Goal: Information Seeking & Learning: Learn about a topic

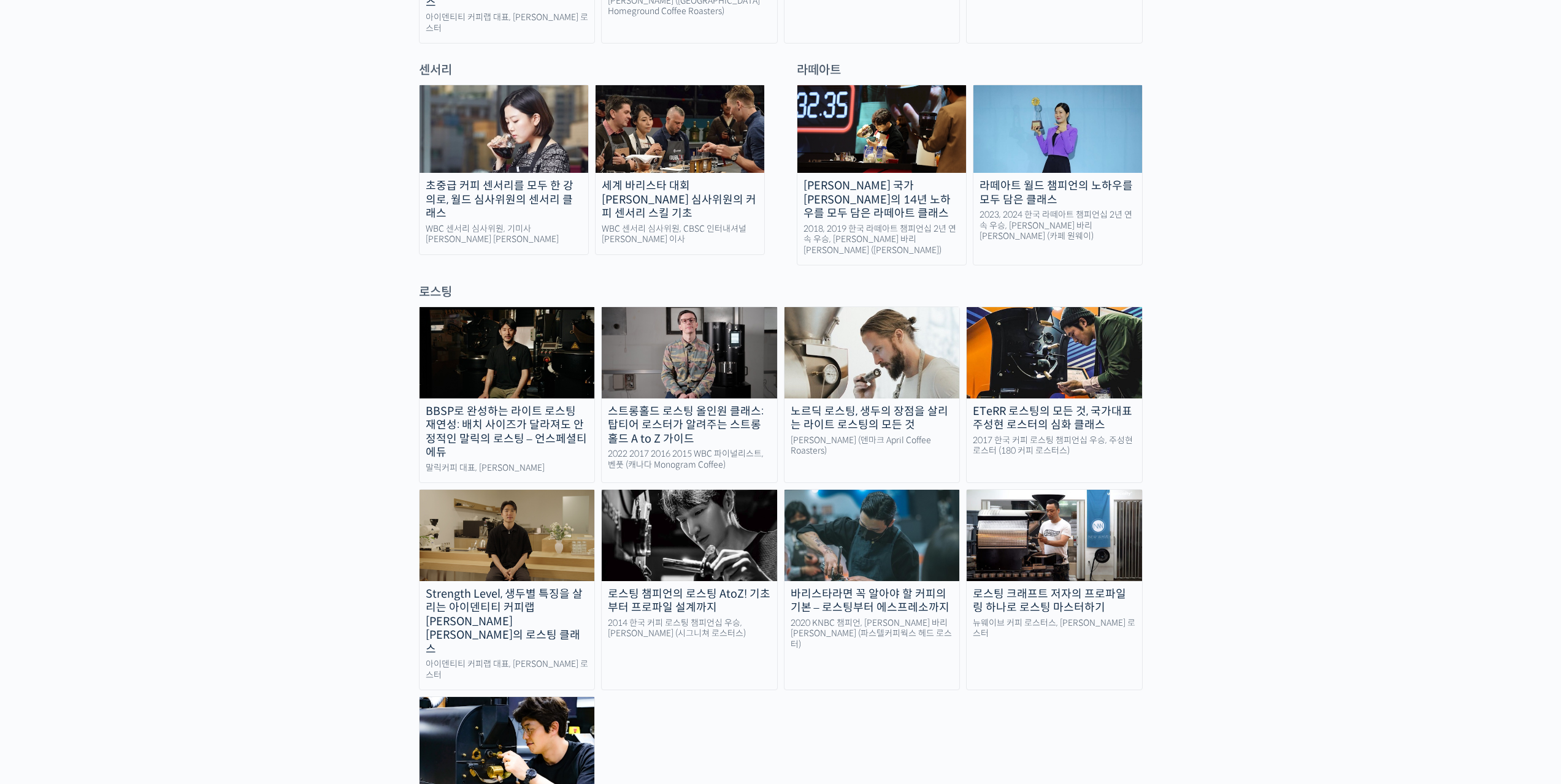
scroll to position [981, 0]
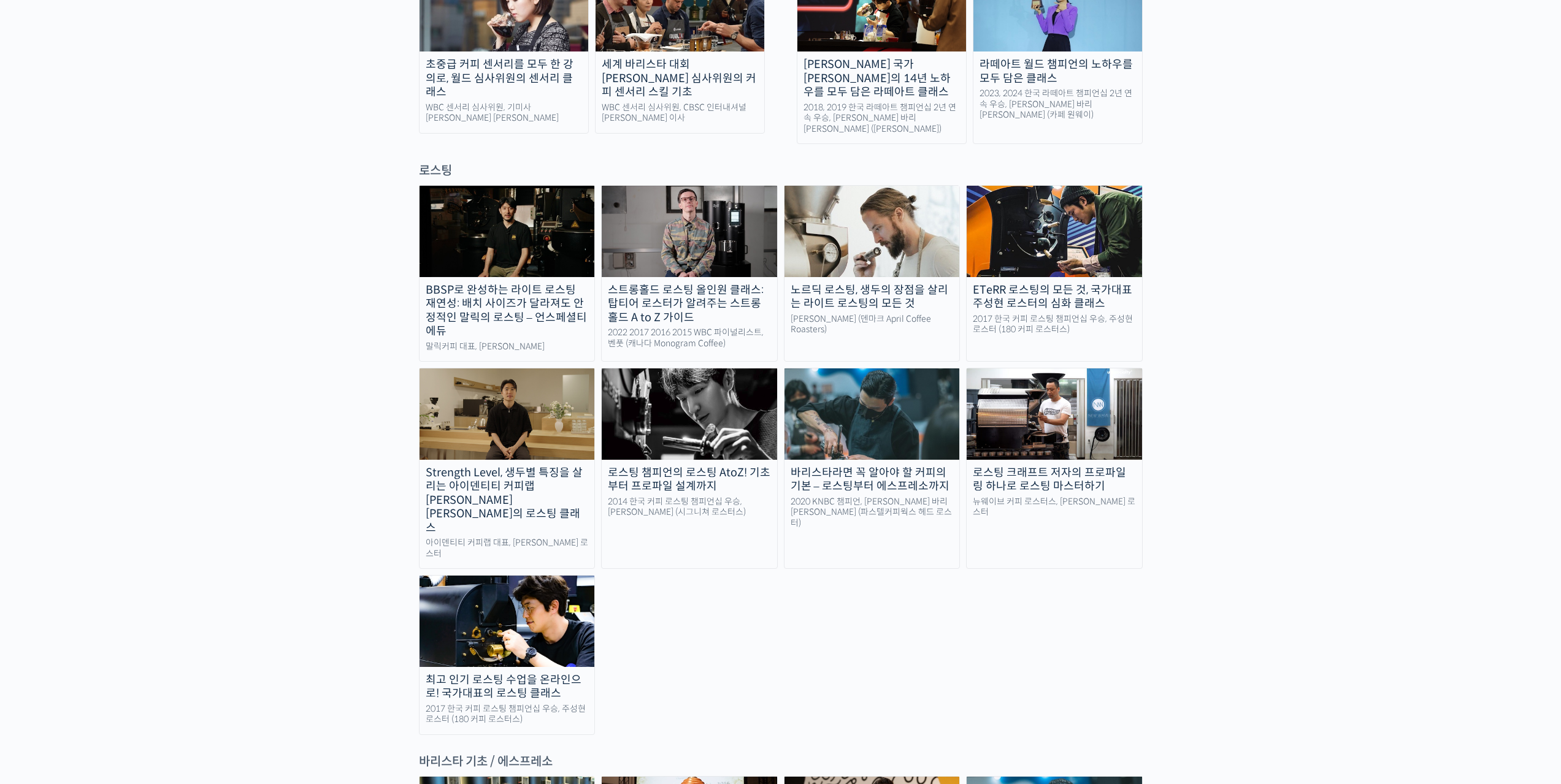
click at [688, 409] on img at bounding box center [689, 414] width 175 height 90
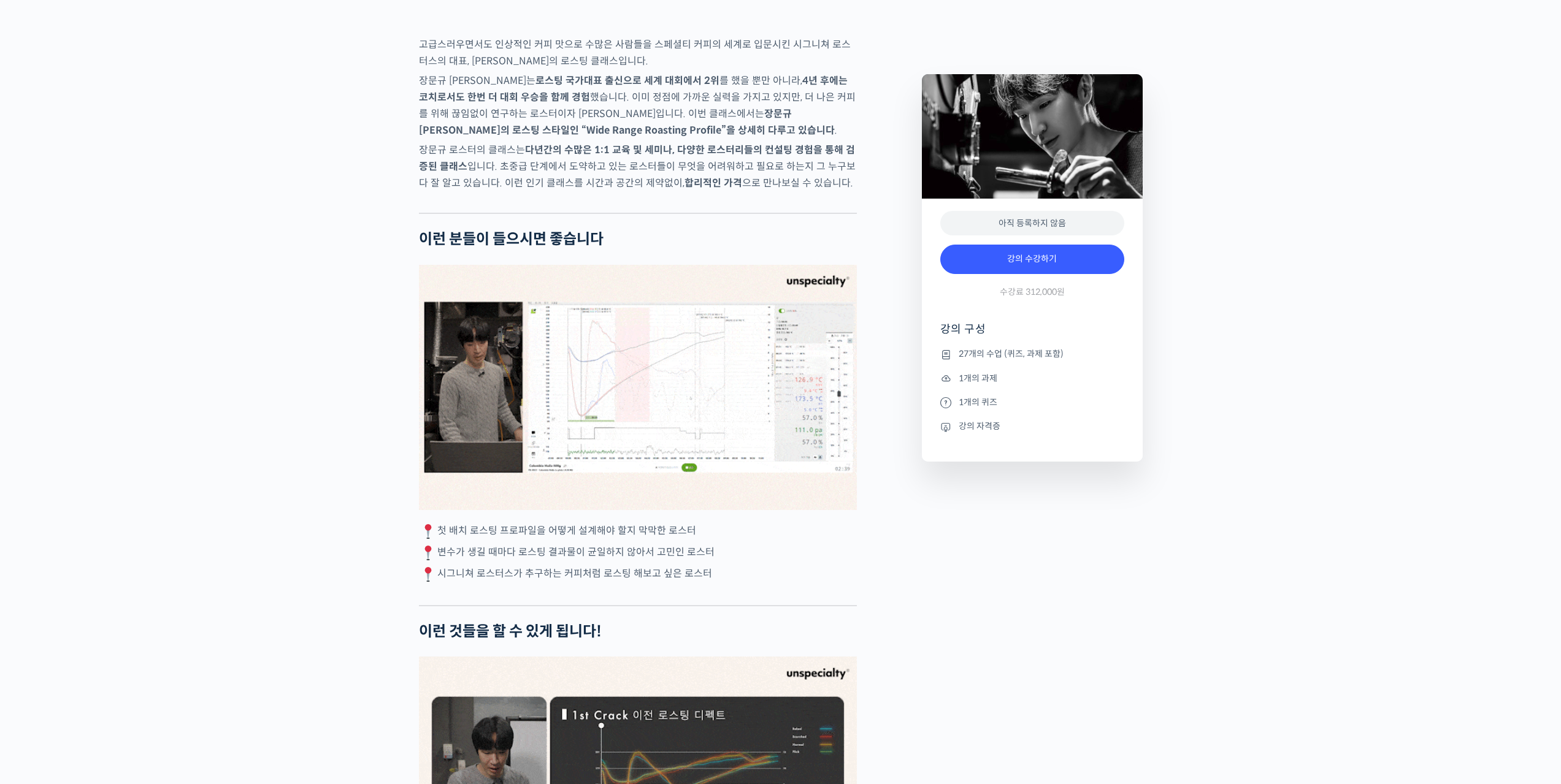
scroll to position [2208, 0]
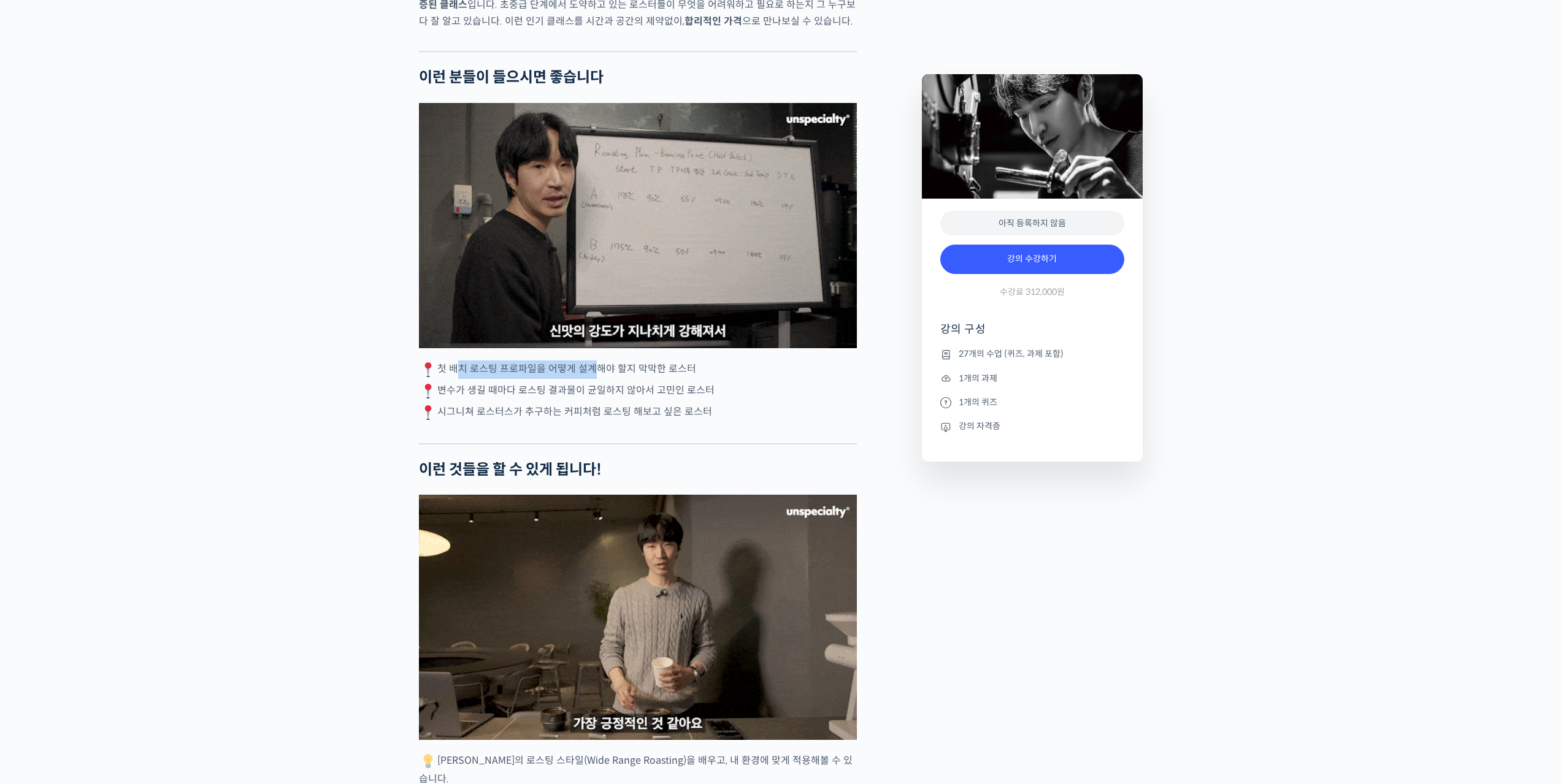
drag, startPoint x: 452, startPoint y: 420, endPoint x: 592, endPoint y: 418, distance: 140.0
click at [592, 379] on p "첫 배치 로스팅 프로파일을 어떻게 설계해야 할지 막막한 로스터" at bounding box center [638, 369] width 438 height 18
click at [596, 379] on p "첫 배치 로스팅 프로파일을 어떻게 설계해야 할지 막막한 로스터" at bounding box center [638, 369] width 438 height 18
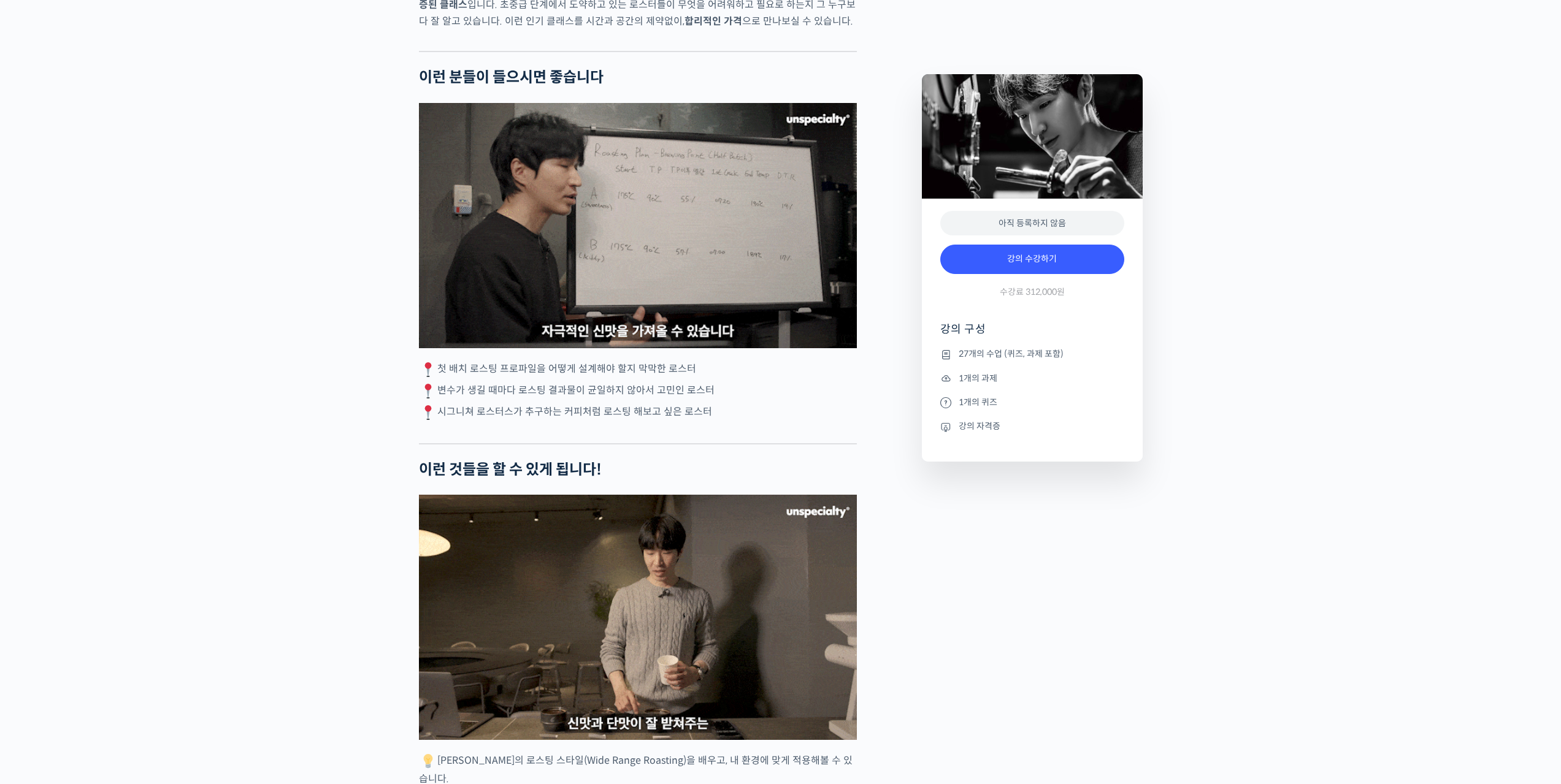
click at [495, 400] on p "변수가 생길 때마다 로스팅 결과물이 균일하지 않아서 고민인 로스터" at bounding box center [638, 391] width 438 height 18
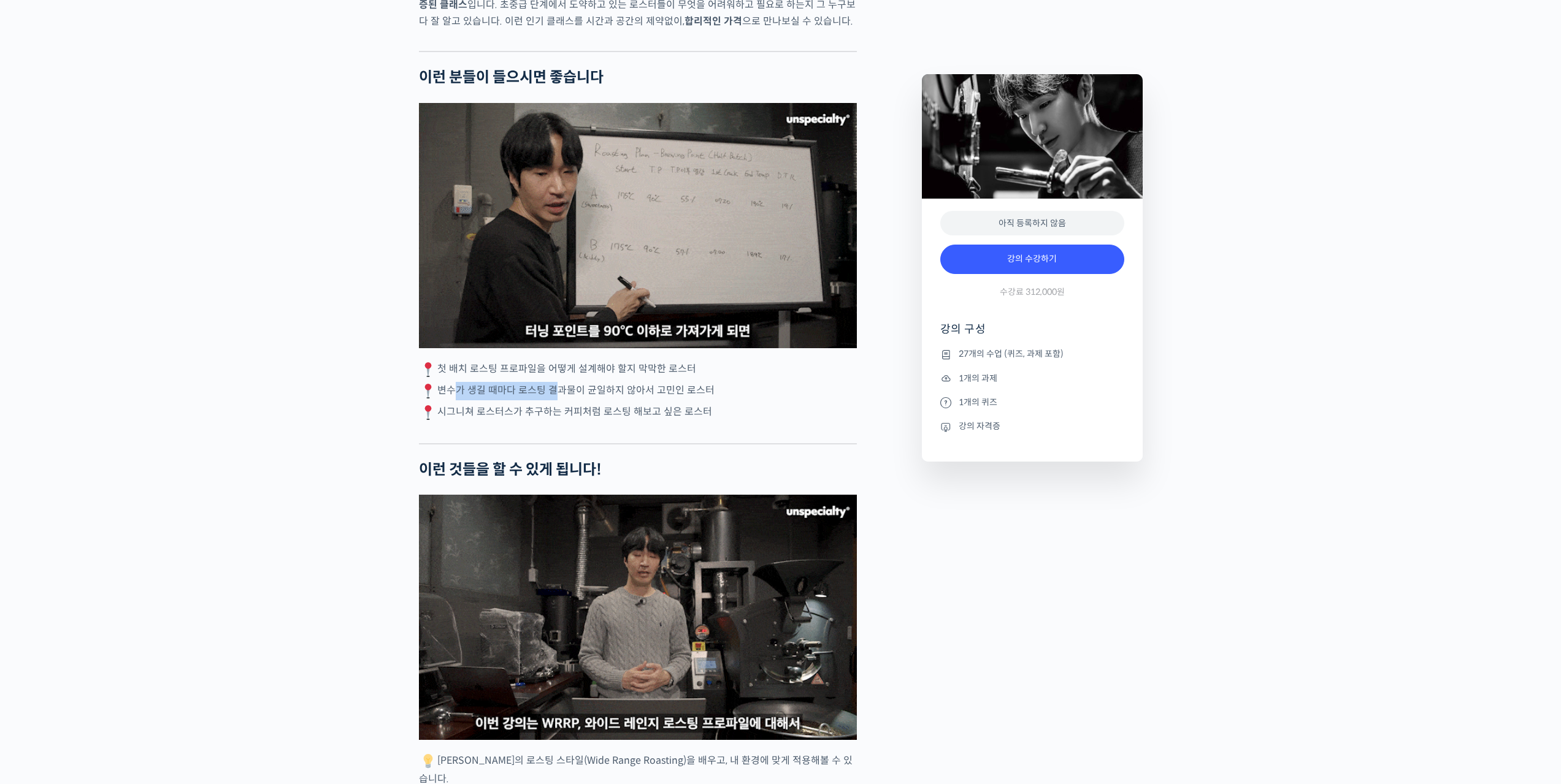
drag, startPoint x: 499, startPoint y: 436, endPoint x: 550, endPoint y: 434, distance: 51.0
click at [549, 400] on p "변수가 생길 때마다 로스팅 결과물이 균일하지 않아서 고민인 로스터" at bounding box center [638, 391] width 438 height 18
click at [553, 400] on p "변수가 생길 때마다 로스팅 결과물이 균일하지 않아서 고민인 로스터" at bounding box center [638, 391] width 438 height 18
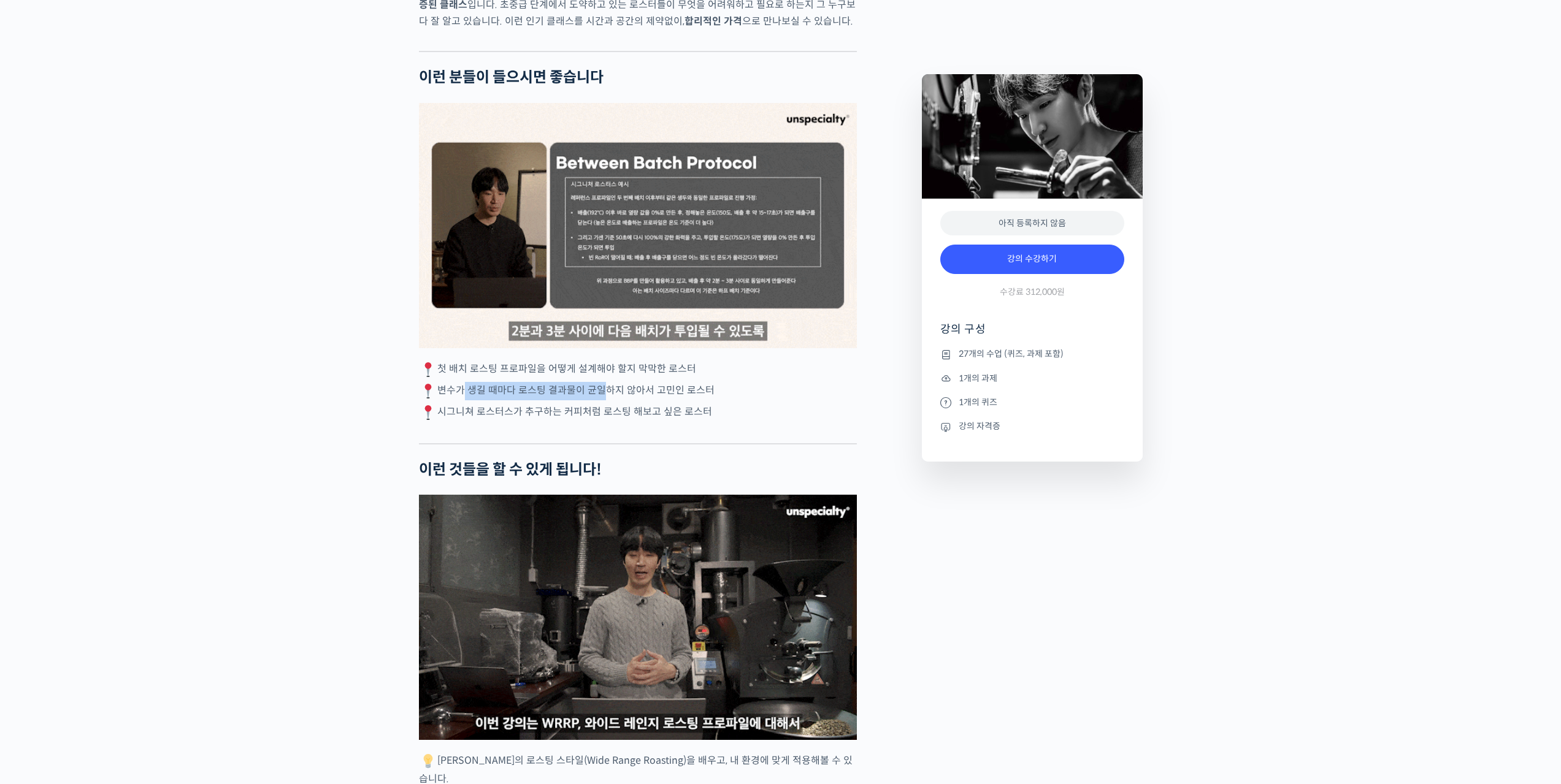
drag, startPoint x: 507, startPoint y: 442, endPoint x: 604, endPoint y: 437, distance: 97.1
click at [603, 400] on p "변수가 생길 때마다 로스팅 결과물이 균일하지 않아서 고민인 로스터" at bounding box center [638, 391] width 438 height 18
click at [605, 400] on p "변수가 생길 때마다 로스팅 결과물이 균일하지 않아서 고민인 로스터" at bounding box center [638, 391] width 438 height 18
click at [495, 443] on div at bounding box center [638, 434] width 438 height 18
drag, startPoint x: 487, startPoint y: 459, endPoint x: 628, endPoint y: 459, distance: 141.0
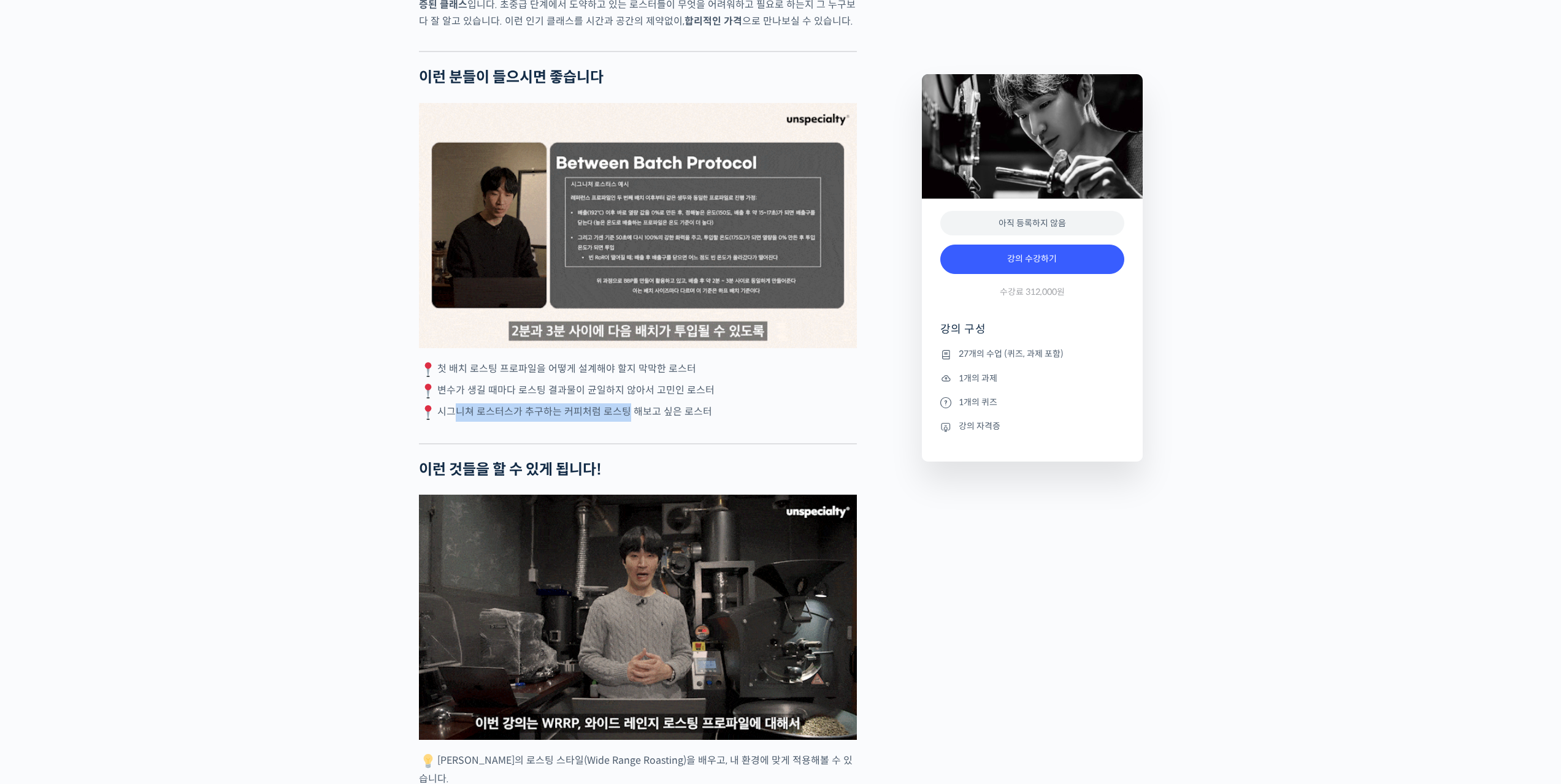
click at [628, 422] on p "시그니쳐 로스터스가 추구하는 커피처럼 로스팅 해보고 싶은 로스터" at bounding box center [638, 413] width 438 height 18
click at [616, 422] on p "시그니쳐 로스터스가 추구하는 커피처럼 로스팅 해보고 싶은 로스터" at bounding box center [638, 413] width 438 height 18
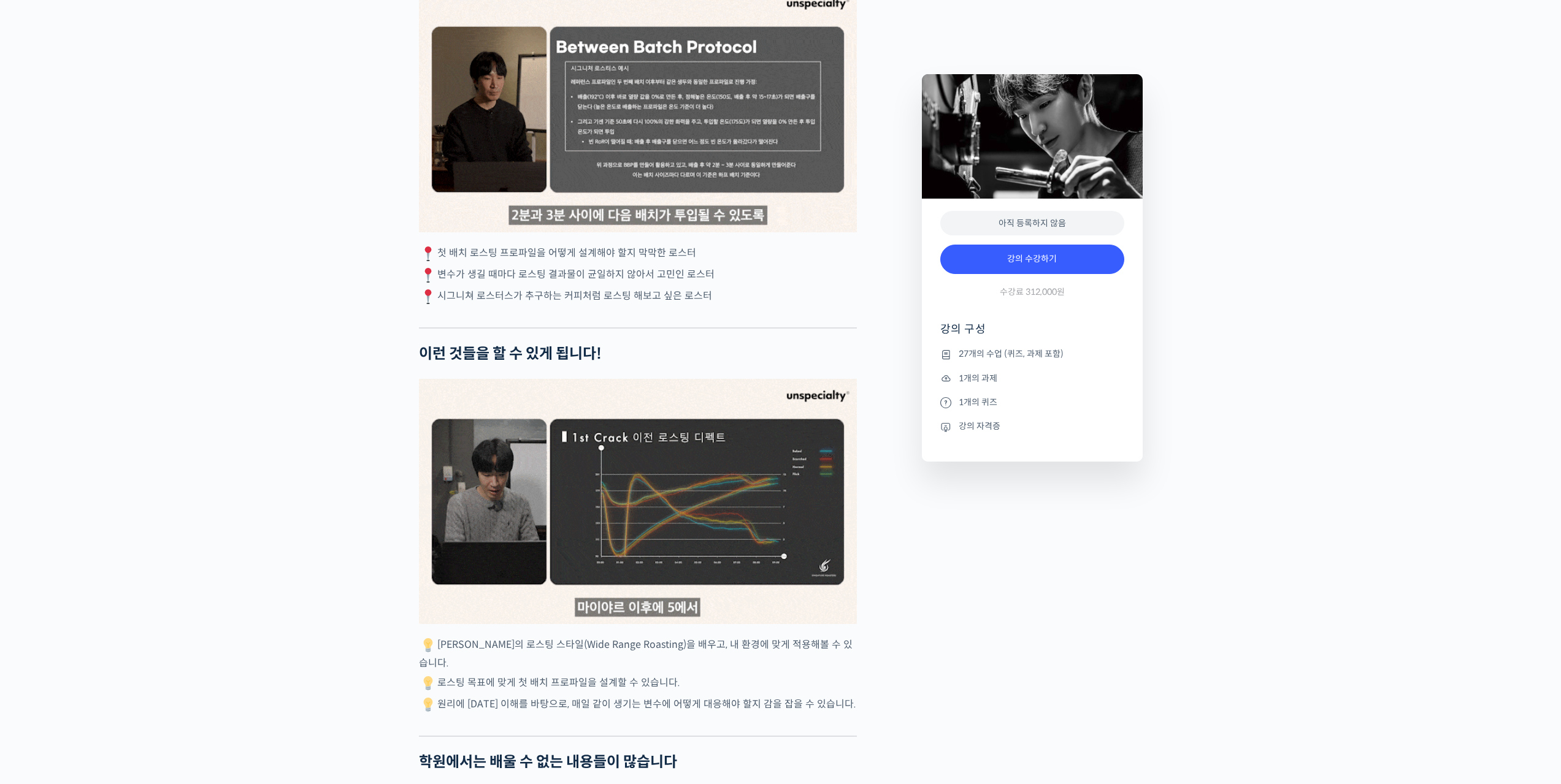
scroll to position [2576, 0]
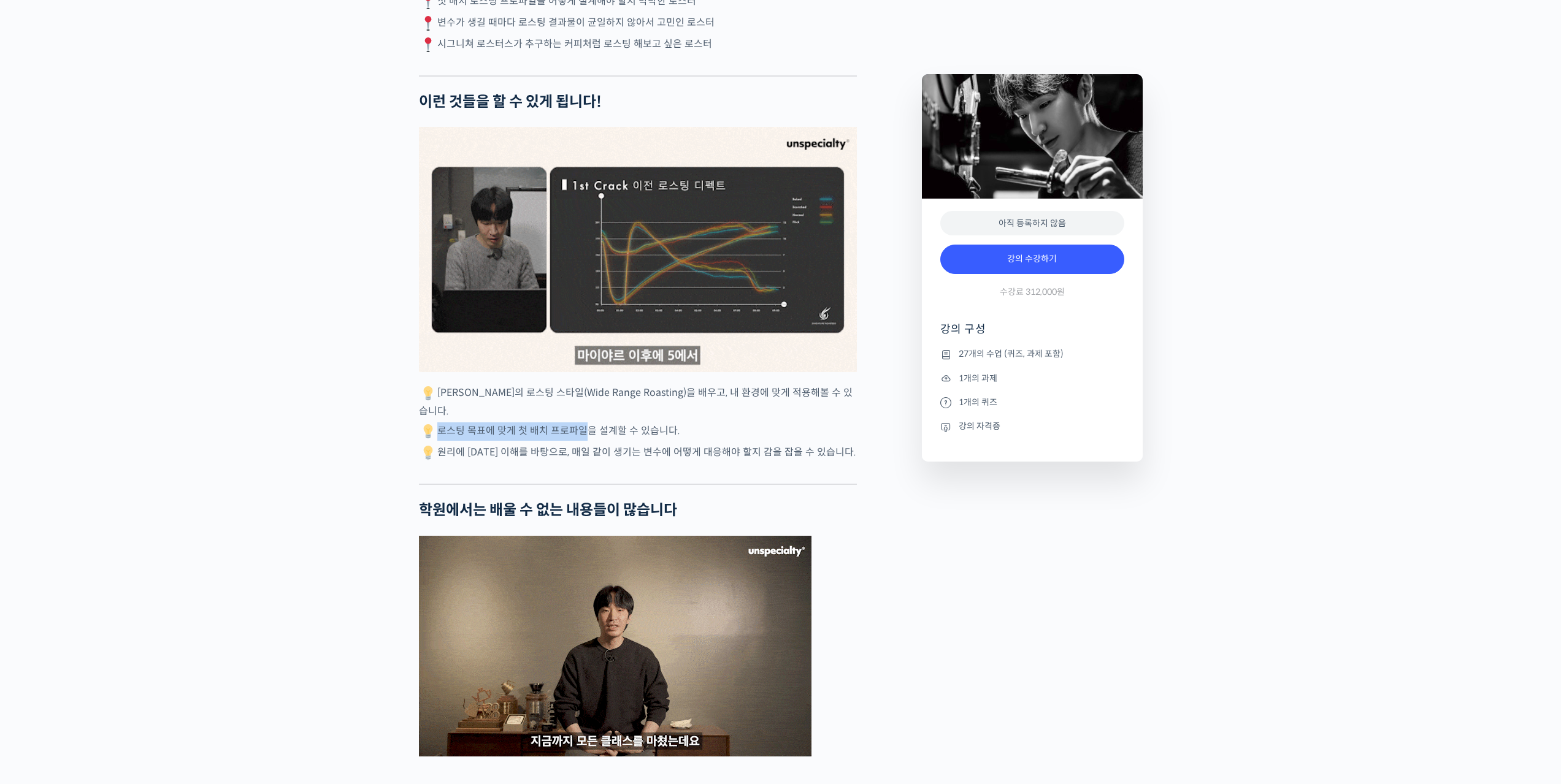
drag, startPoint x: 437, startPoint y: 450, endPoint x: 582, endPoint y: 451, distance: 145.0
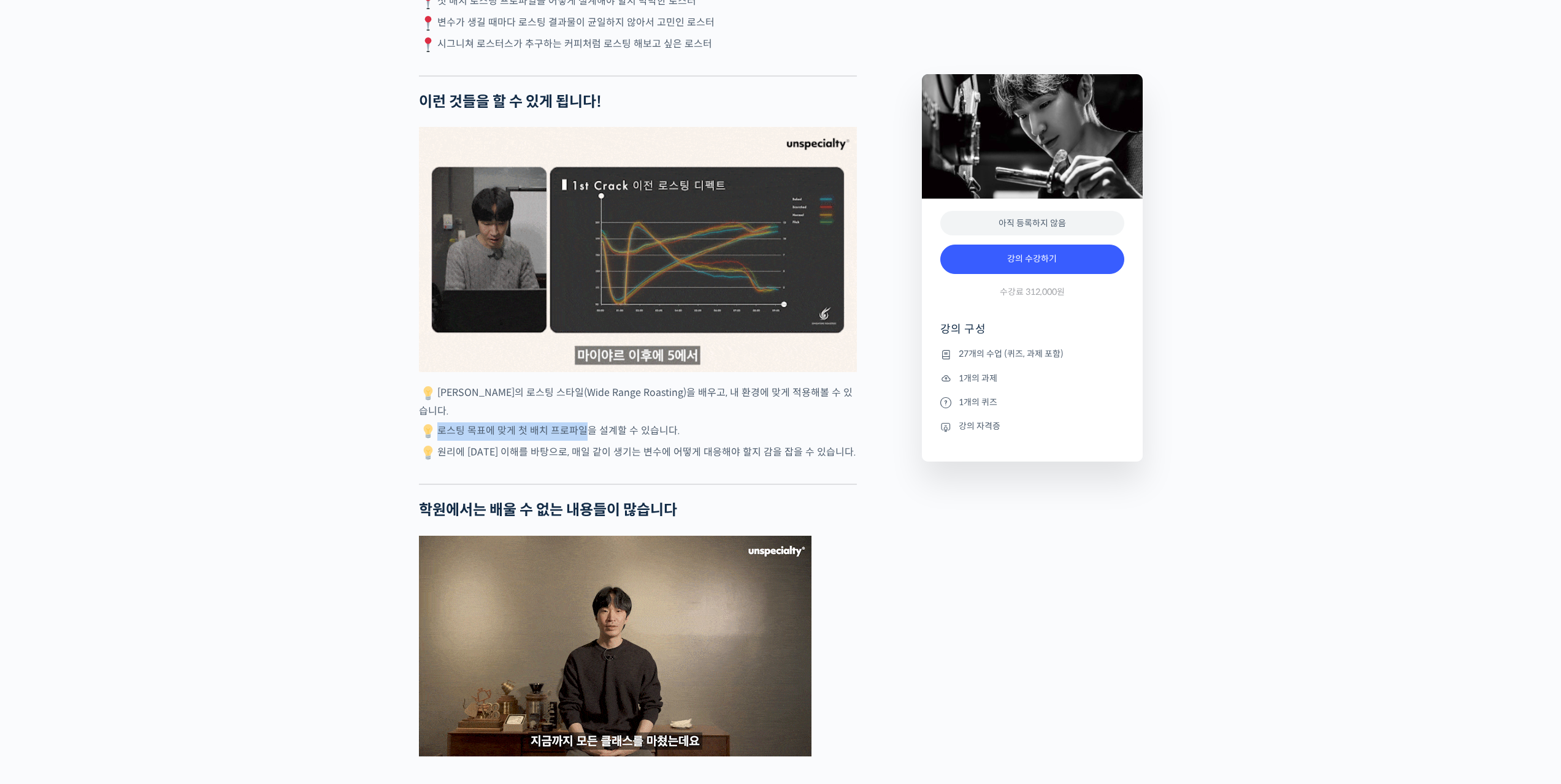
click at [581, 451] on div "장문규 로스터를 소개합니다! <시그니쳐 로스터스> 대표 커피 로스팅 (Coffee Roasting) 2014 Korea Coffee Roast…" at bounding box center [638, 681] width 438 height 5504
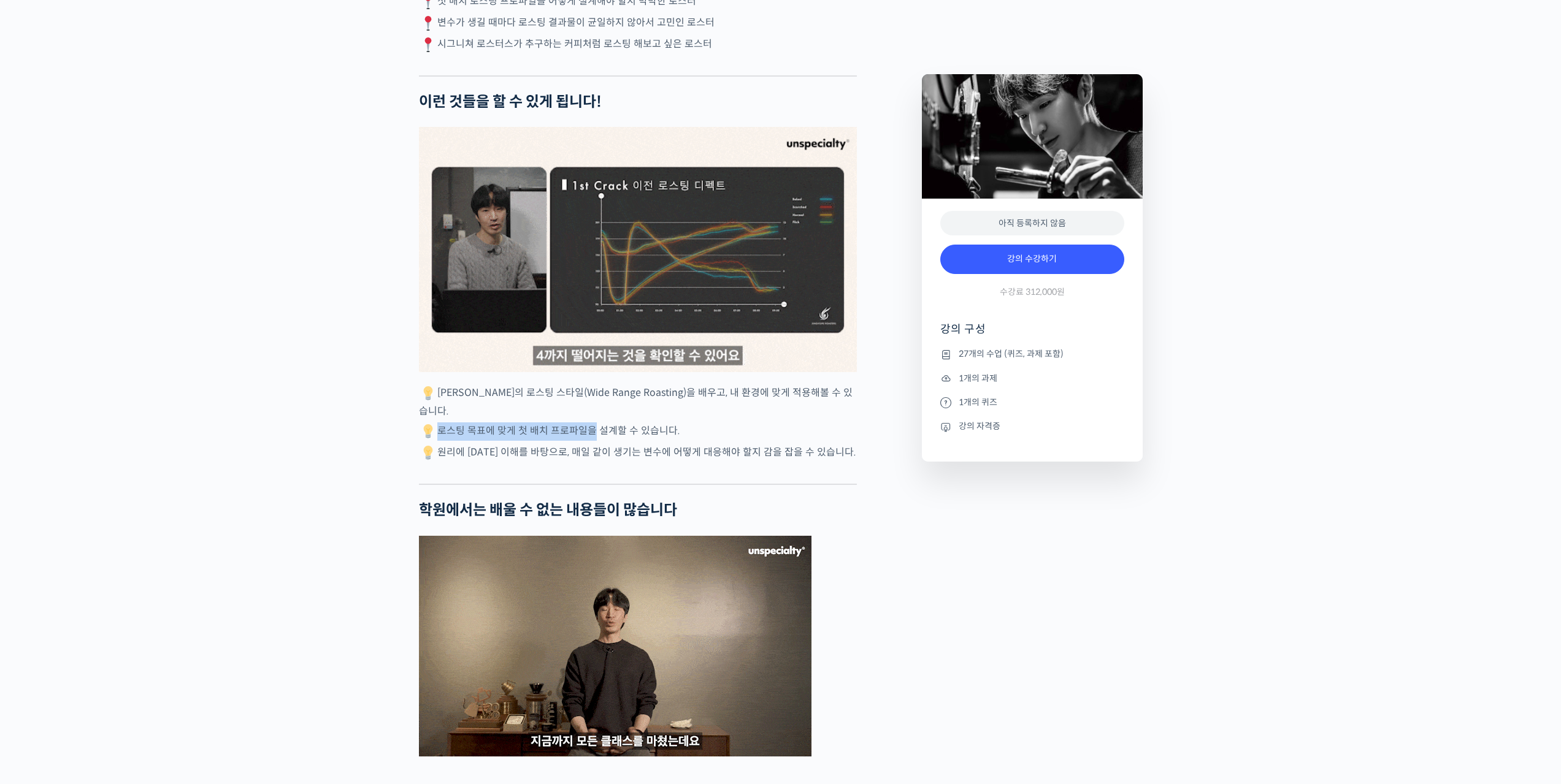
click at [582, 451] on div "장문규 로스터를 소개합니다! <시그니쳐 로스터스> 대표 커피 로스팅 (Coffee Roasting) 2014 Korea Coffee Roast…" at bounding box center [638, 681] width 438 height 5504
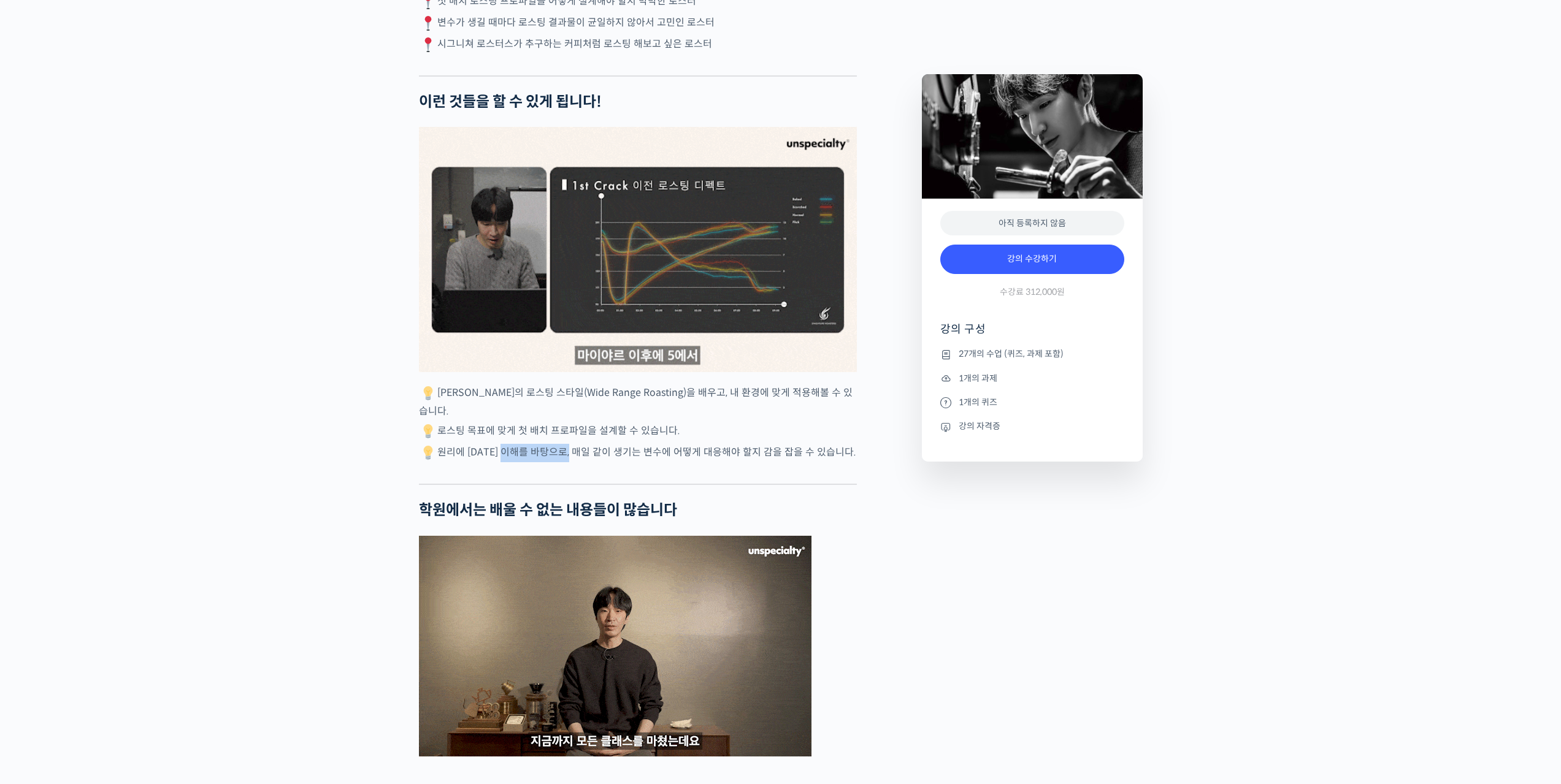
drag, startPoint x: 514, startPoint y: 477, endPoint x: 641, endPoint y: 491, distance: 127.8
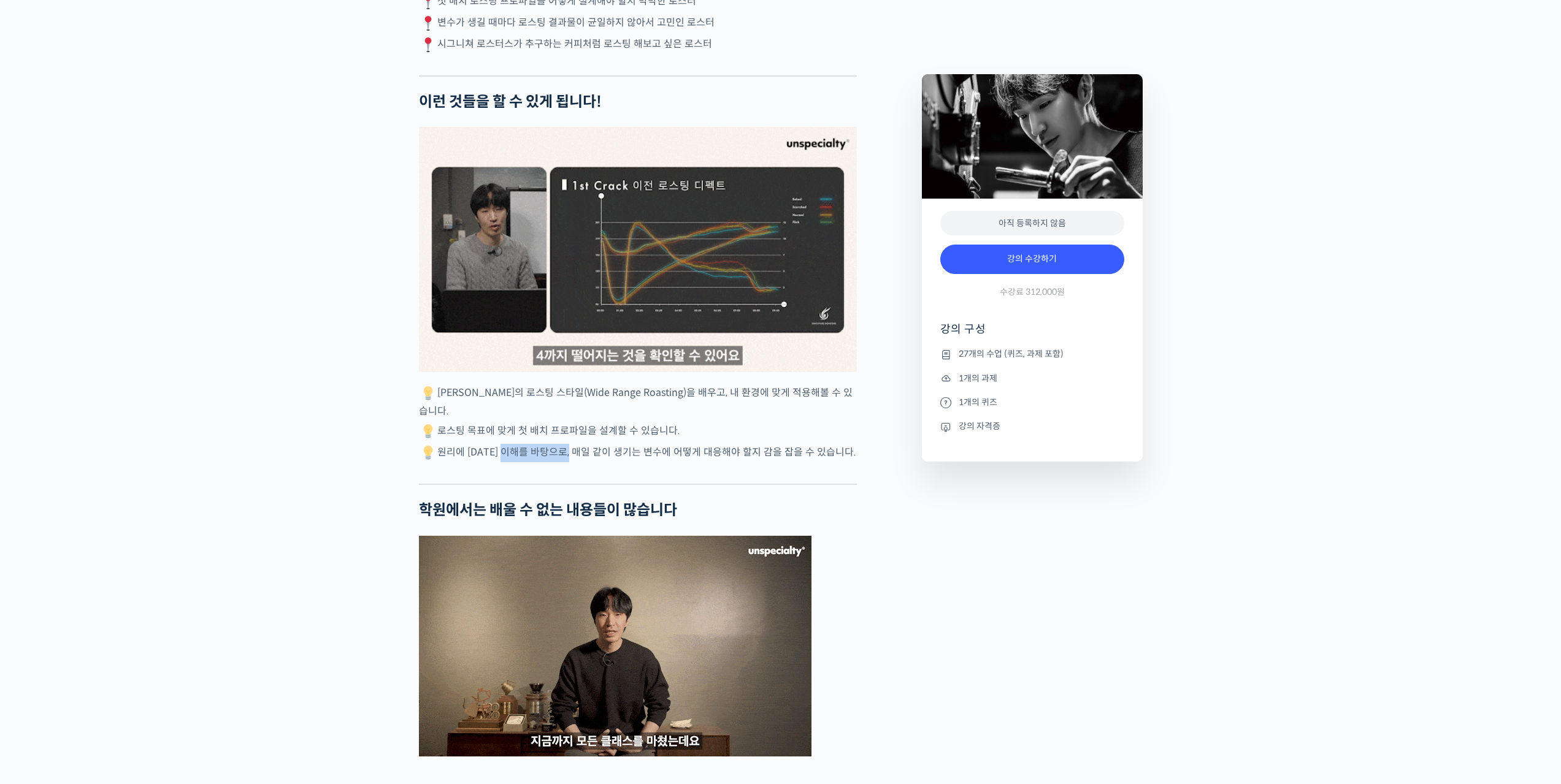
click at [626, 462] on p "원리에 대한 이해를 바탕으로, 매일 같이 생기는 변수에 어떻게 대응해야 할지 감을 잡을 수 있습니다." at bounding box center [638, 453] width 438 height 18
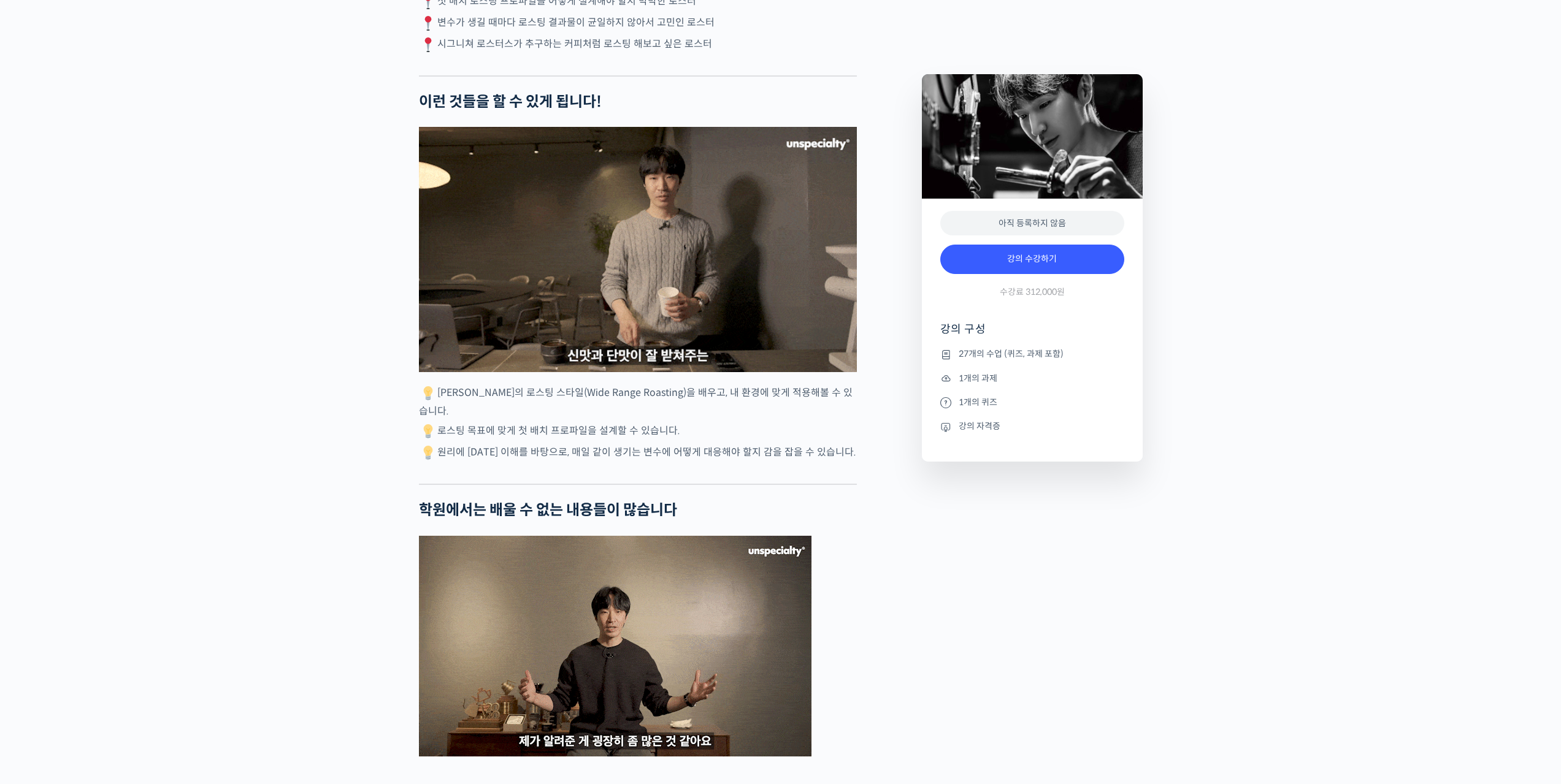
click at [644, 462] on p "원리에 대한 이해를 바탕으로, 매일 같이 생기는 변수에 어떻게 대응해야 할지 감을 잡을 수 있습니다." at bounding box center [638, 453] width 438 height 18
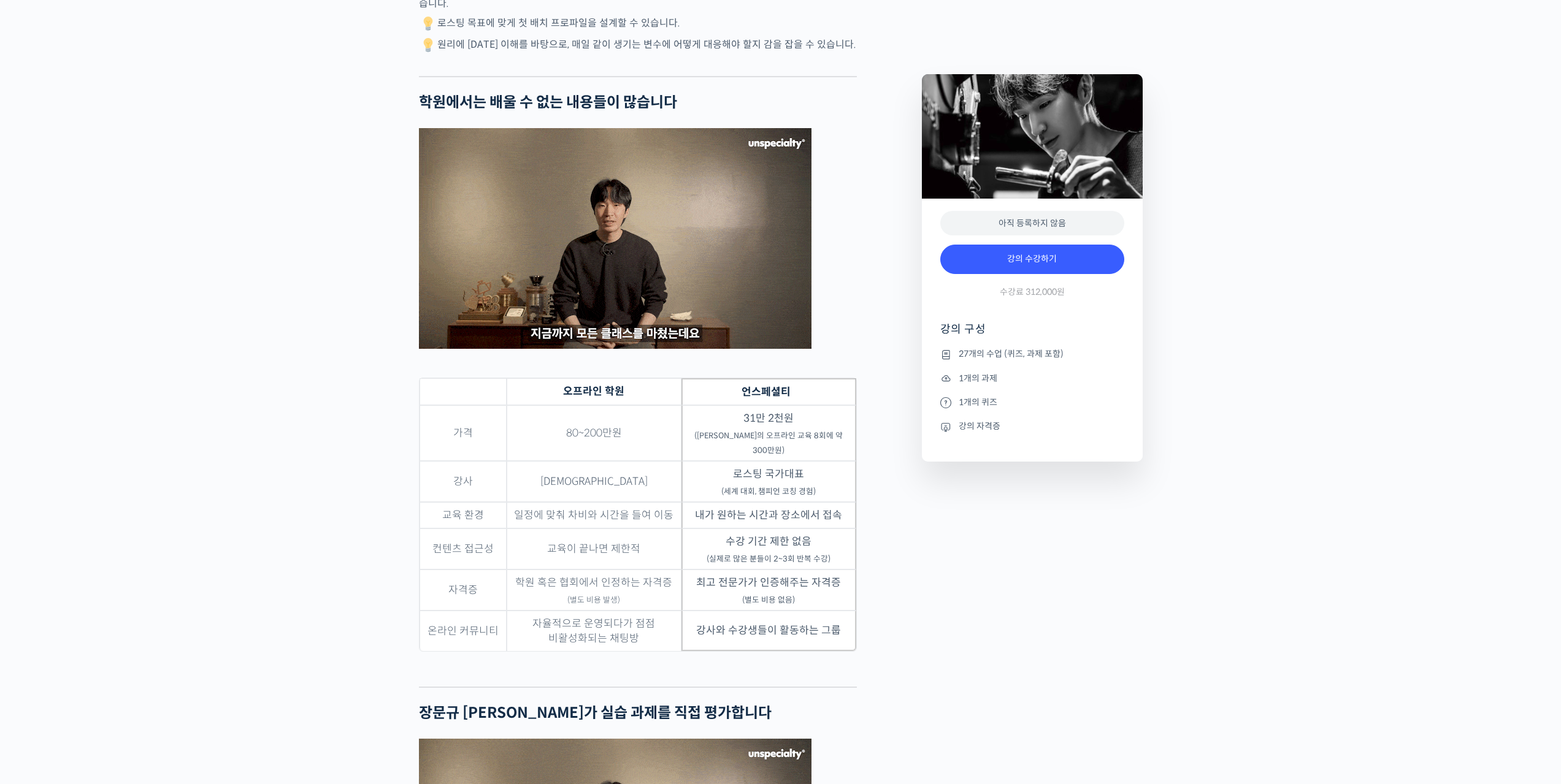
scroll to position [3004, 0]
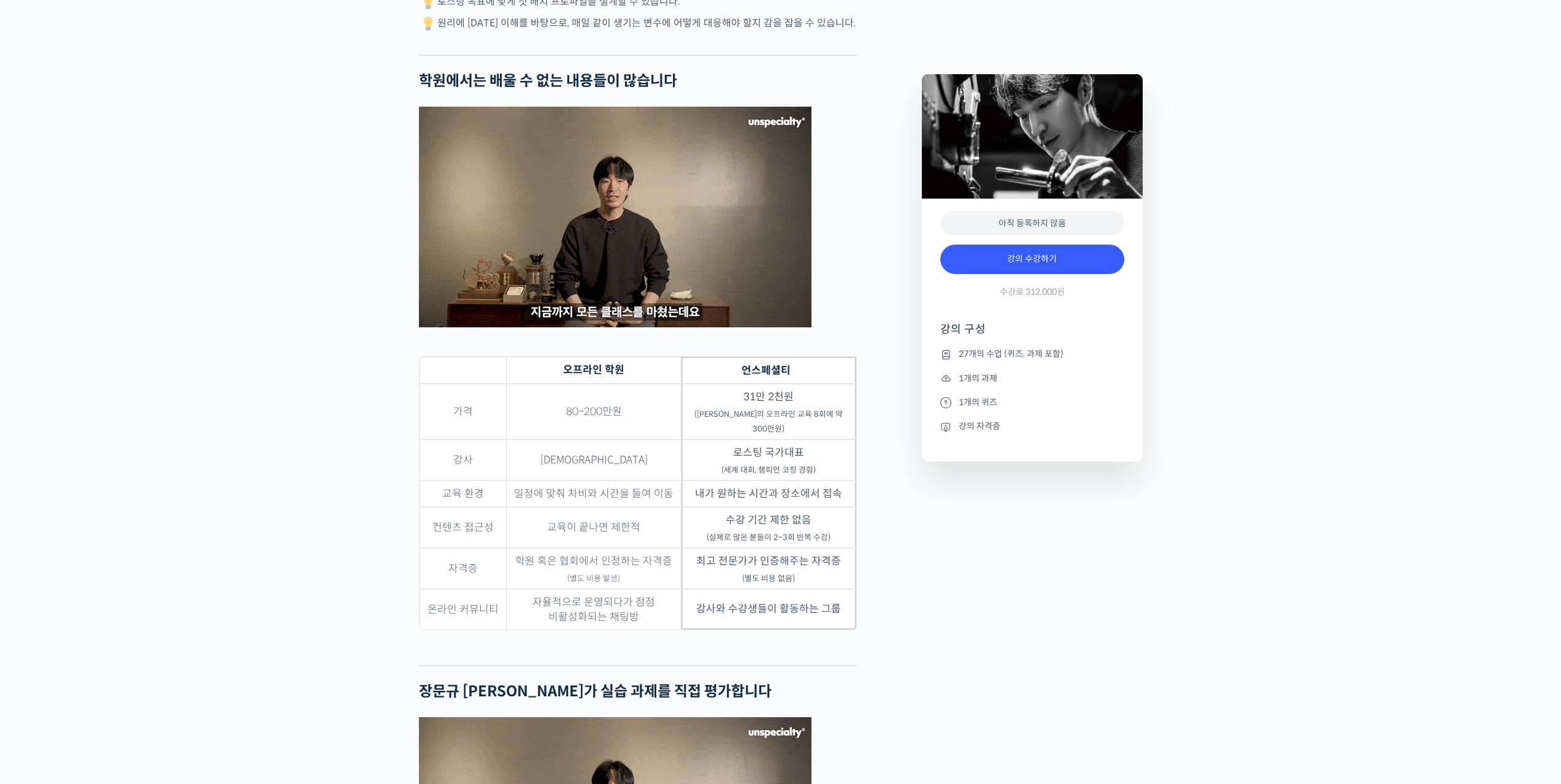
drag, startPoint x: 600, startPoint y: 442, endPoint x: 644, endPoint y: 446, distance: 44.2
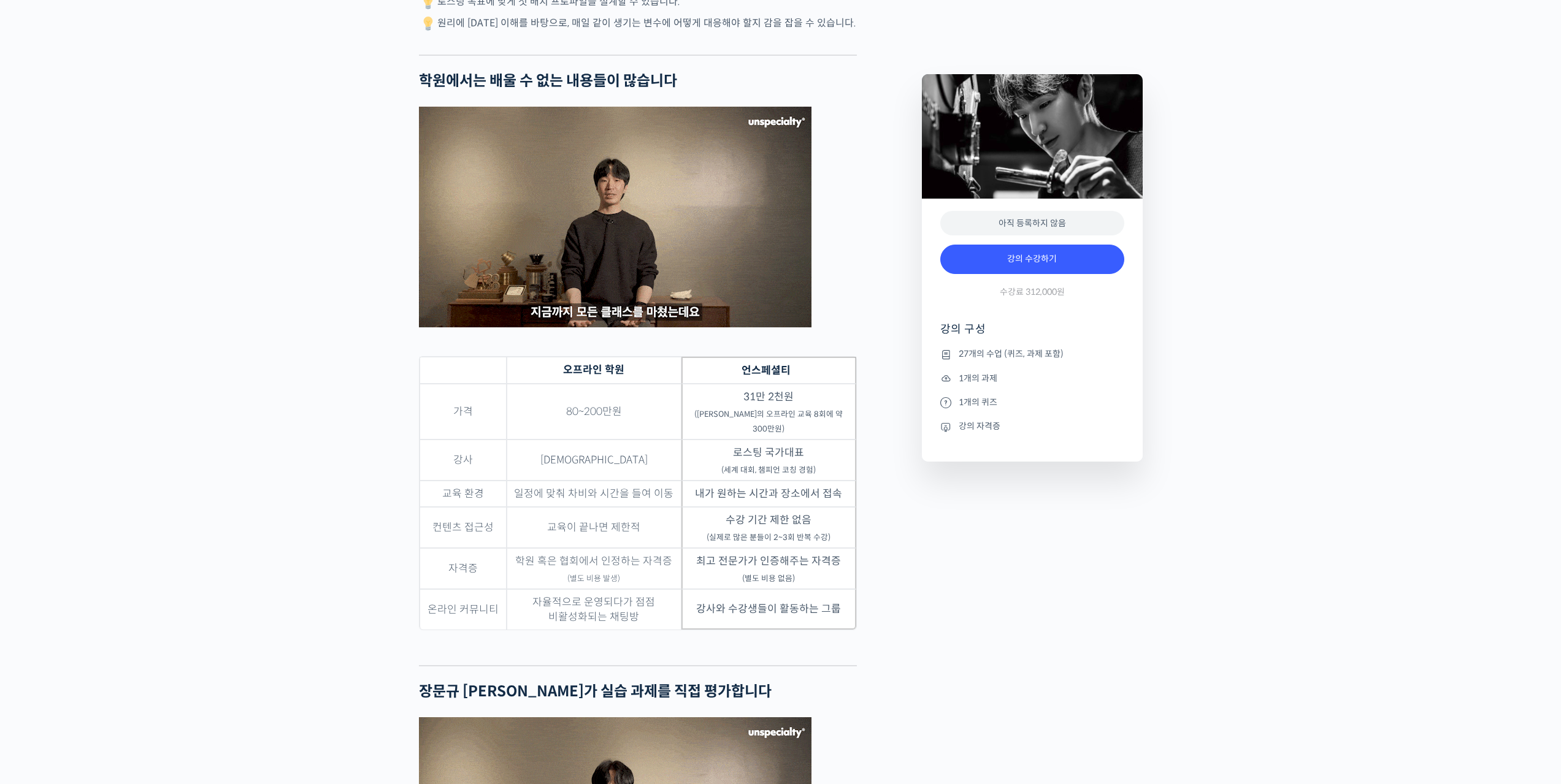
click at [600, 440] on td "80~200만원" at bounding box center [594, 411] width 175 height 56
click at [768, 440] on td "31만 2천원 (장문규 로스터의 오프라인 교육 8회에 약 300만원)" at bounding box center [768, 411] width 175 height 56
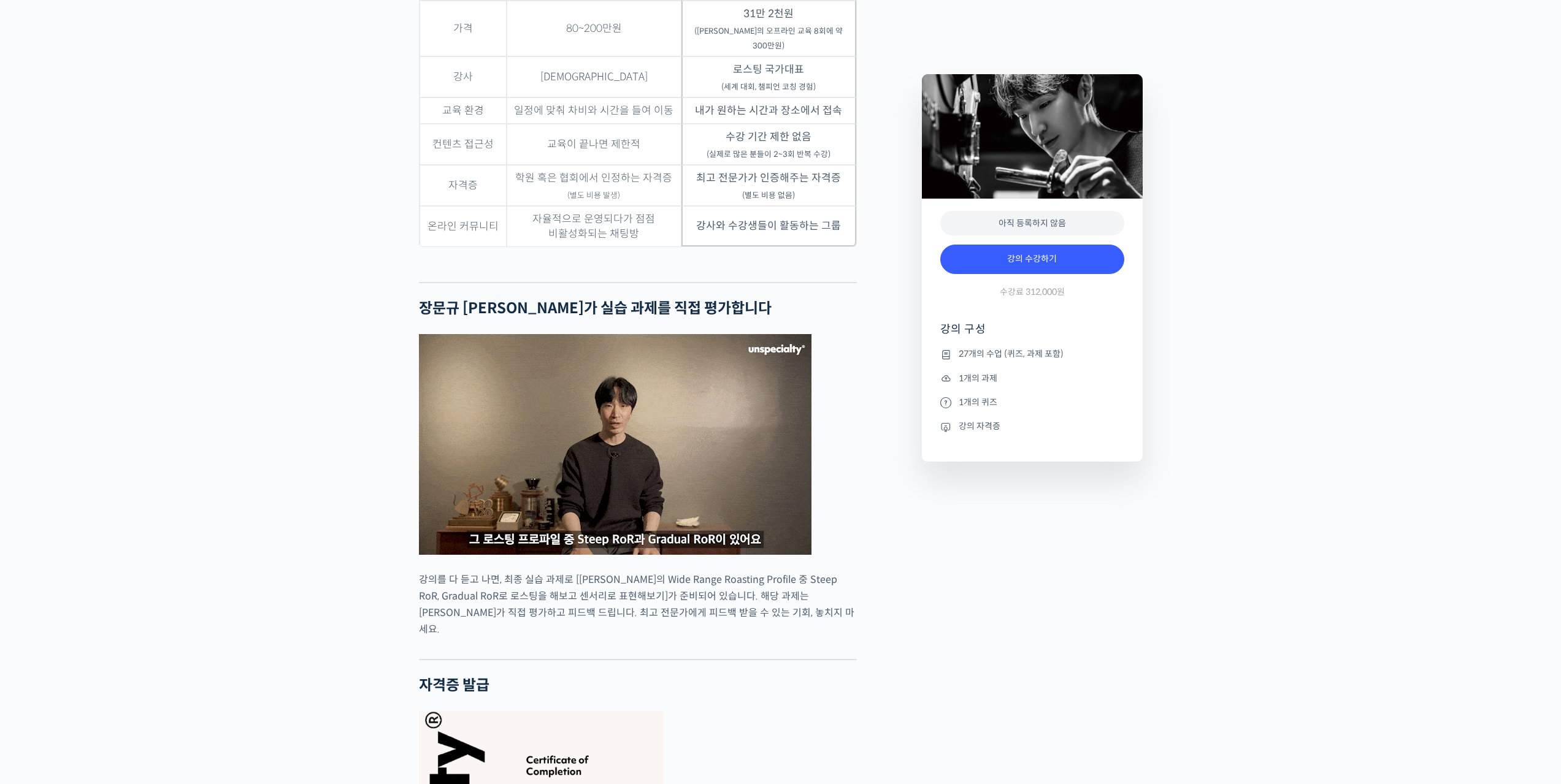
scroll to position [3495, 0]
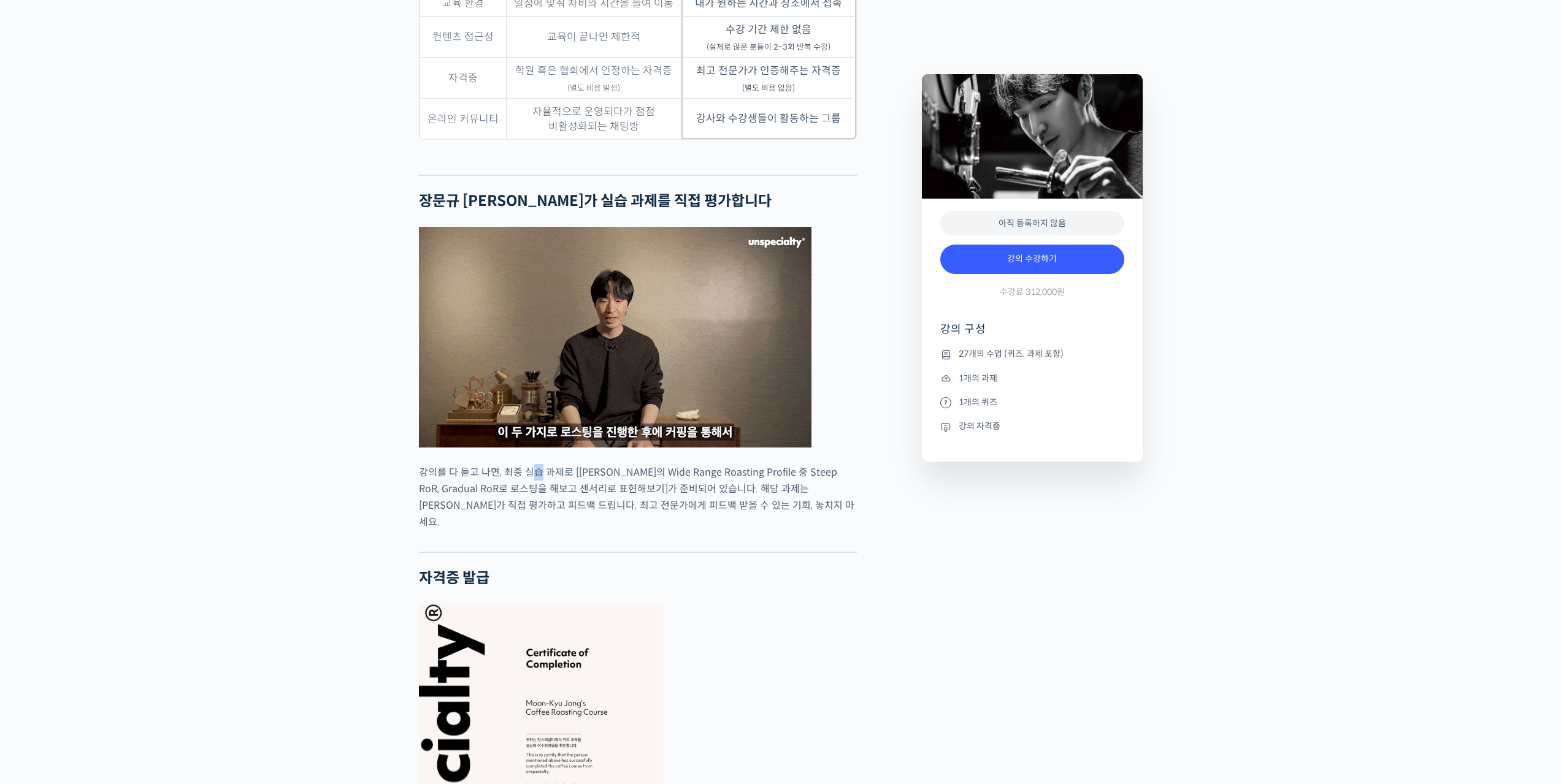
drag, startPoint x: 535, startPoint y: 489, endPoint x: 542, endPoint y: 489, distance: 7.0
click at [537, 489] on p "강의를 다 듣고 나면, 최종 실습 과제로 [장문규 로스터의 Wide Range Roasting Profile 중 Steep RoR, Gradu…" at bounding box center [638, 497] width 438 height 66
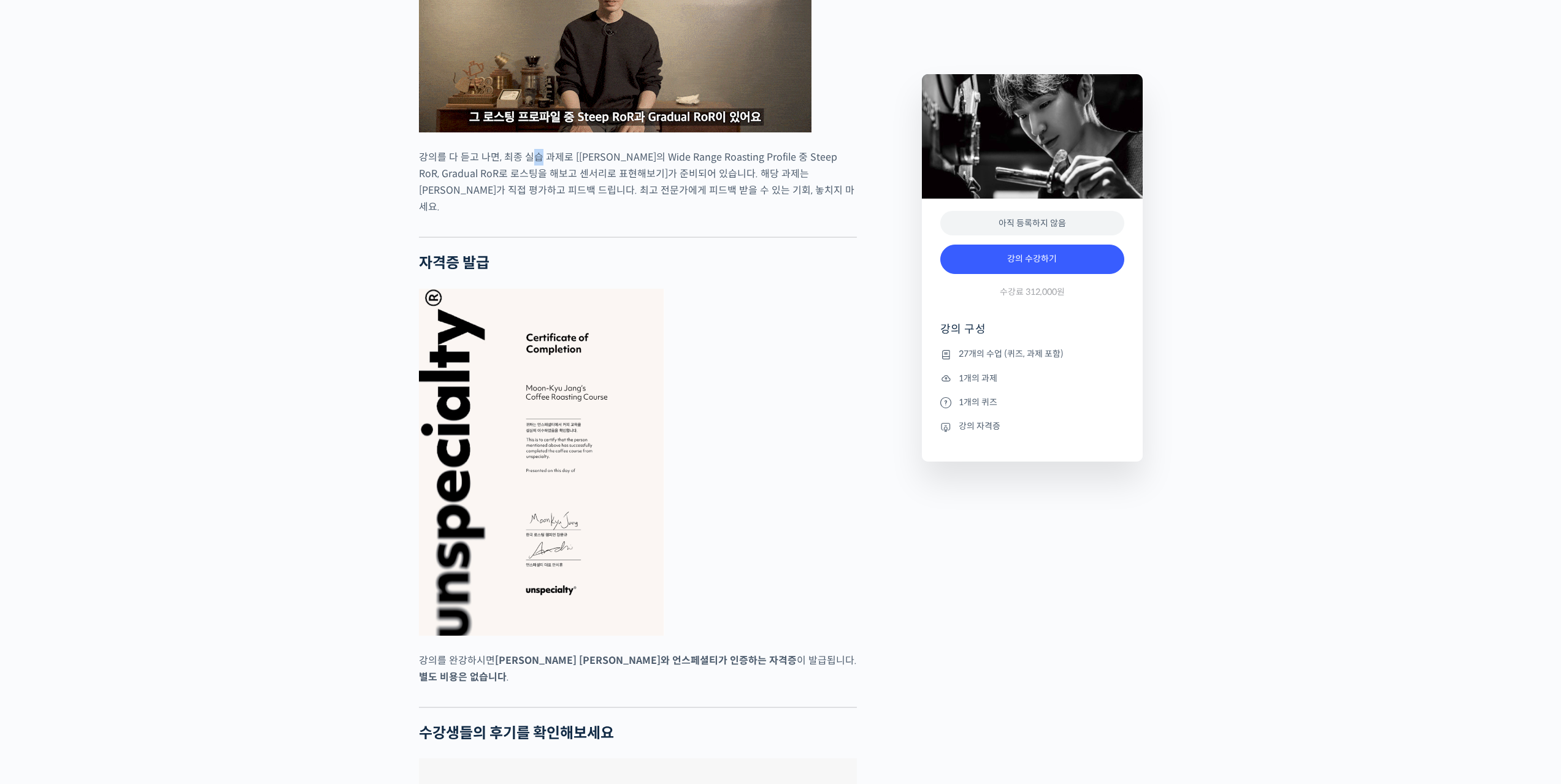
scroll to position [3863, 0]
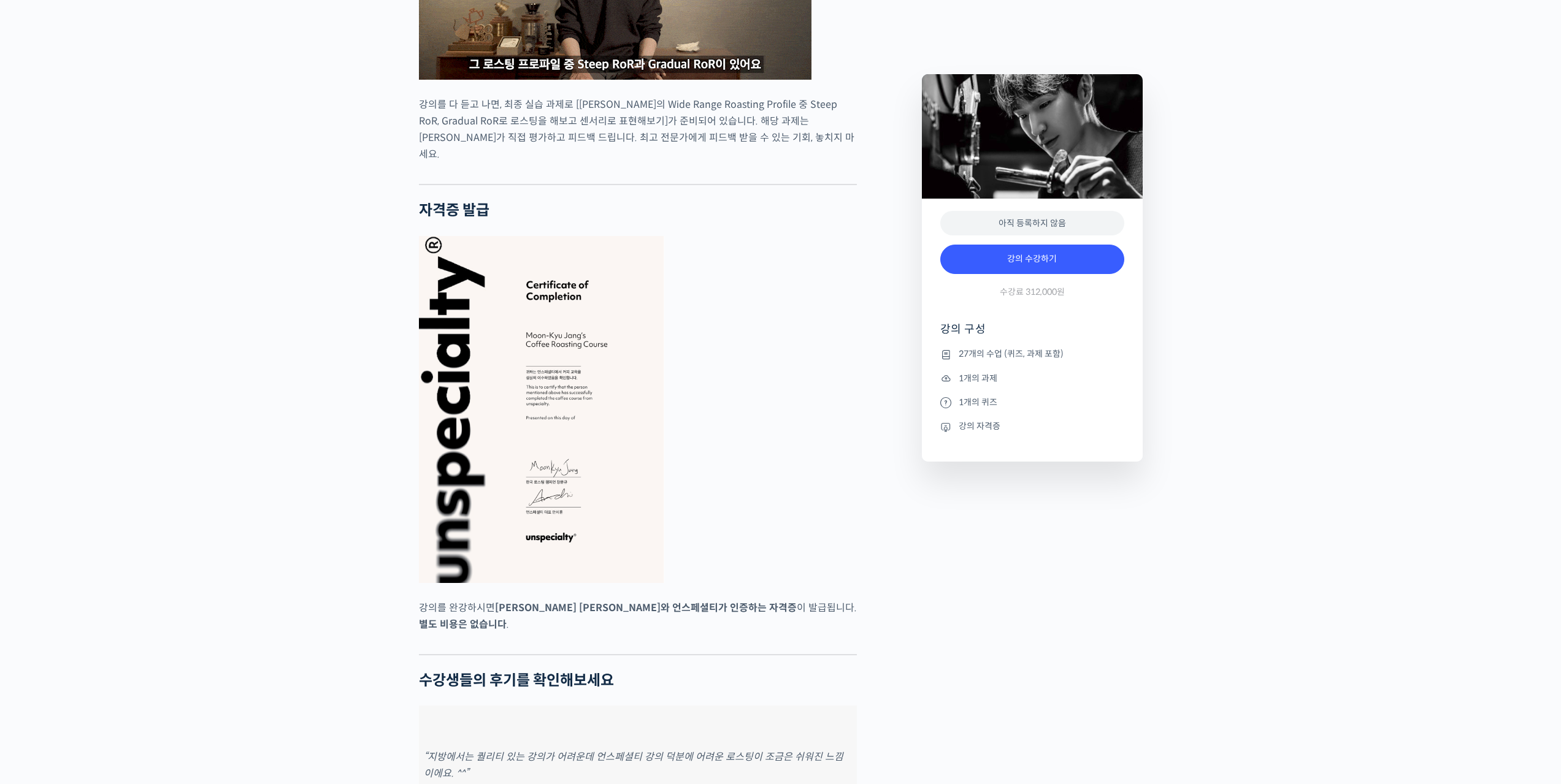
click at [784, 457] on figure at bounding box center [638, 410] width 438 height 347
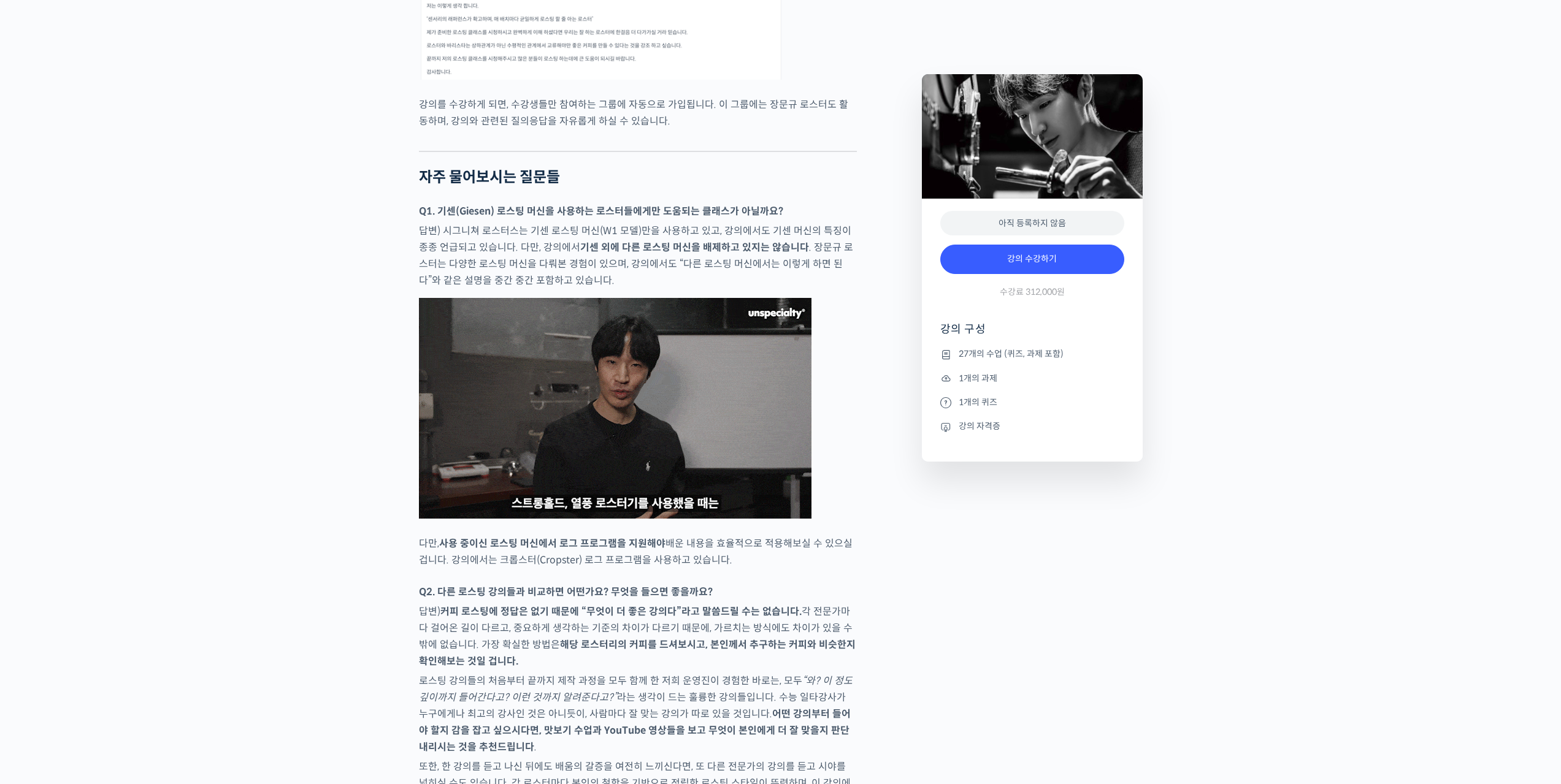
scroll to position [5028, 0]
